Goal: Find specific page/section: Find specific page/section

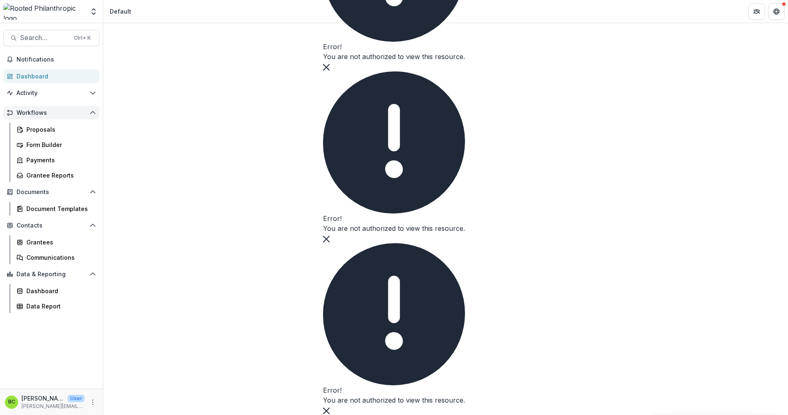
click at [35, 113] on span "Workflows" at bounding box center [52, 112] width 70 height 7
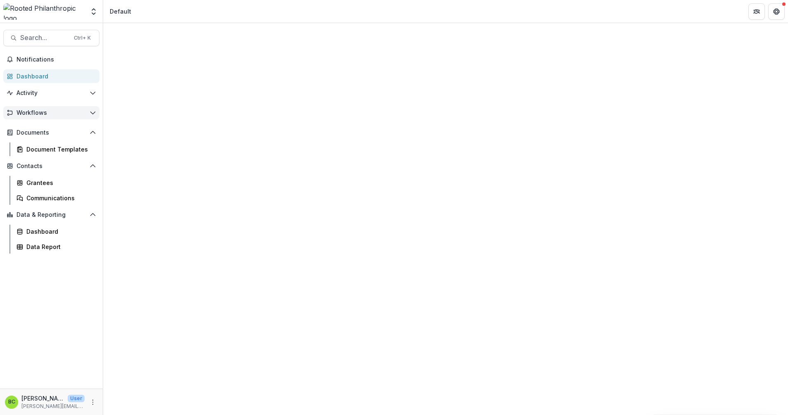
click at [35, 113] on span "Workflows" at bounding box center [52, 112] width 70 height 7
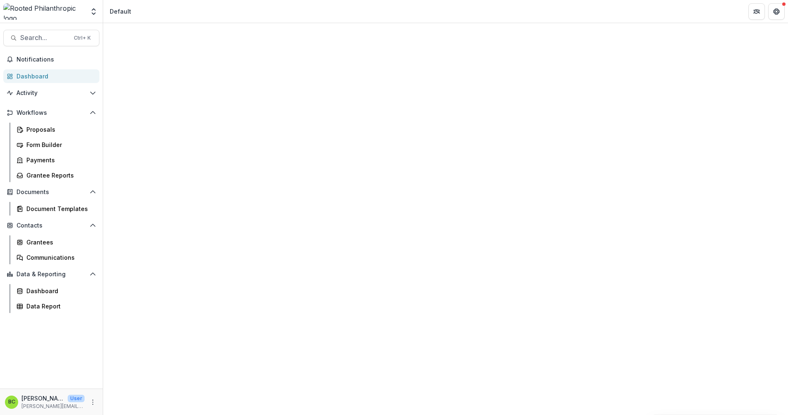
click at [27, 80] on div "Dashboard" at bounding box center [55, 76] width 76 height 9
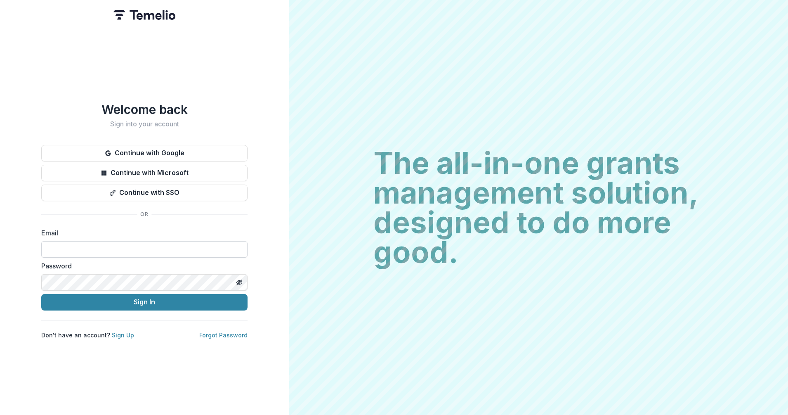
click at [57, 244] on input at bounding box center [144, 249] width 206 height 17
type input "**********"
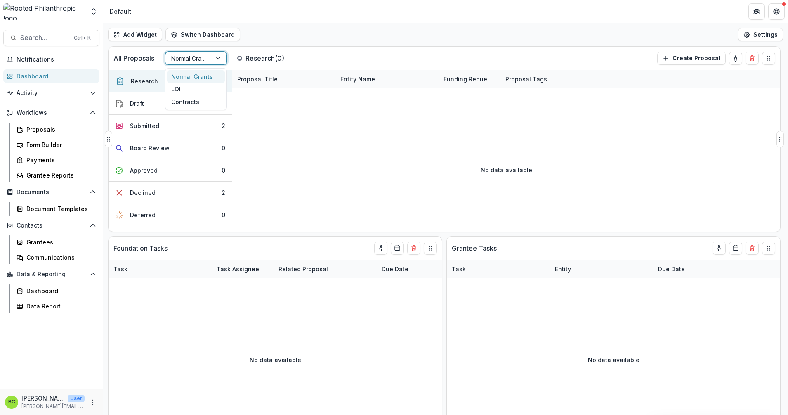
click at [217, 55] on div at bounding box center [219, 58] width 15 height 12
click at [200, 86] on div "LOI" at bounding box center [196, 89] width 58 height 13
